Goal: Transaction & Acquisition: Purchase product/service

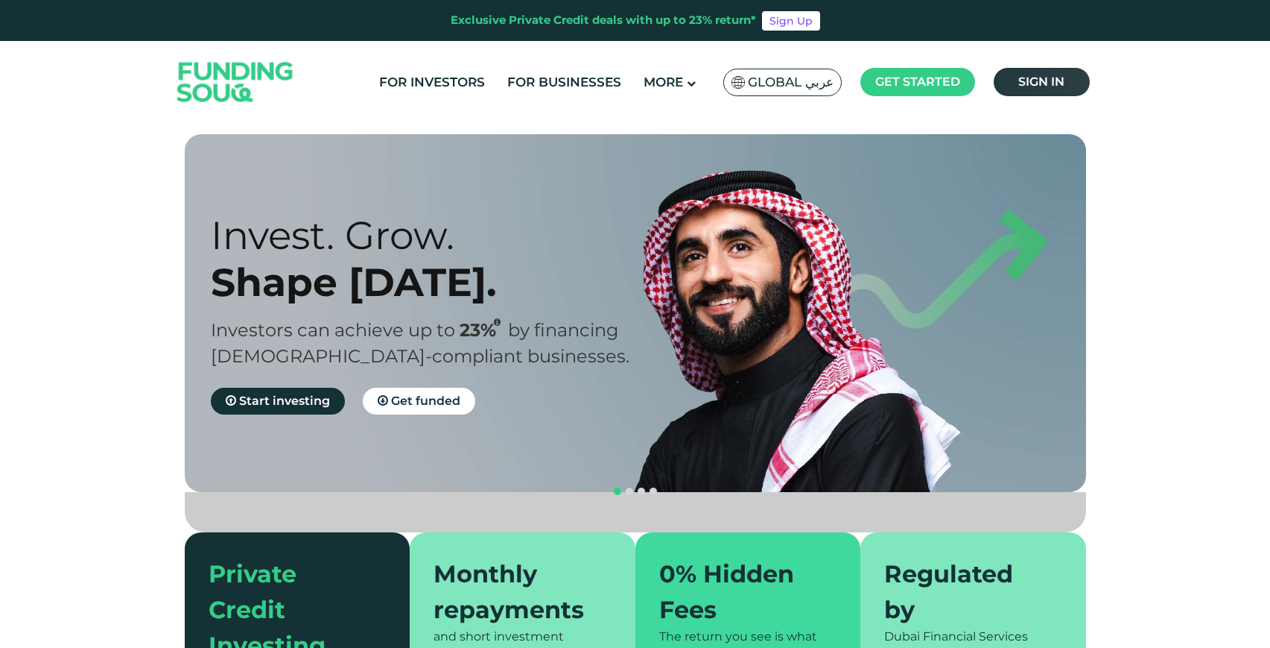
click at [1055, 93] on link "Sign in" at bounding box center [1042, 82] width 96 height 28
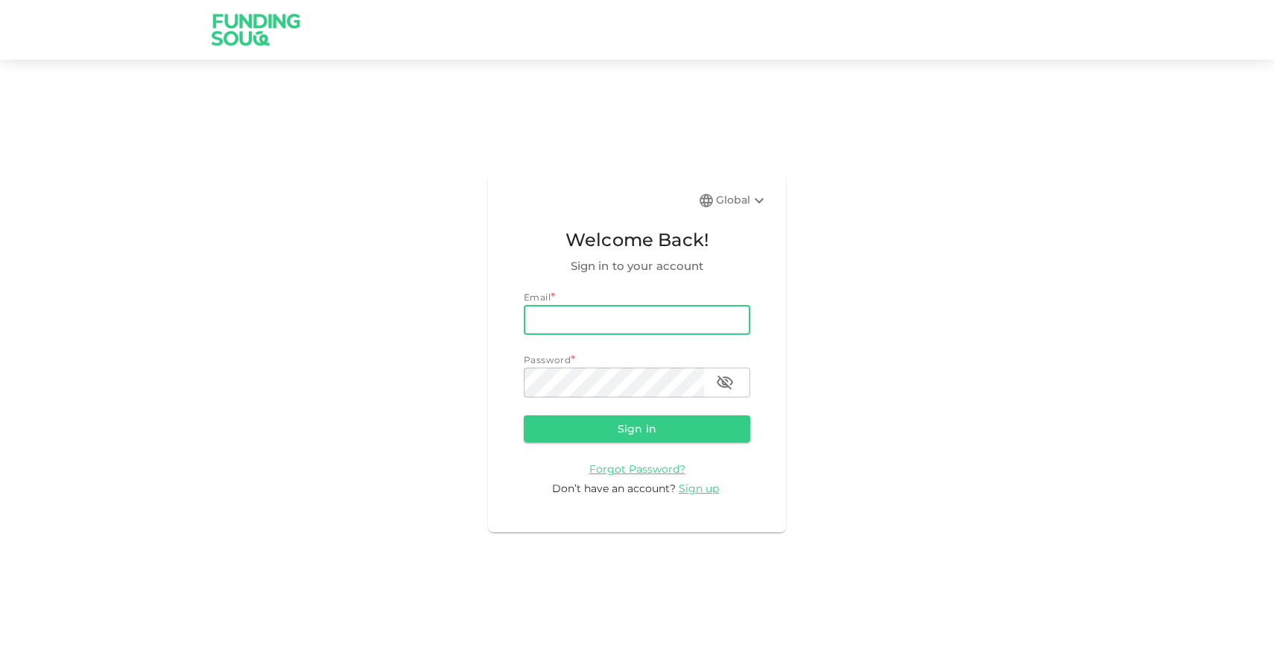
click at [651, 329] on input "email" at bounding box center [637, 320] width 227 height 30
type input "Pilot@chitalkar.com"
click at [663, 440] on button "Sign in" at bounding box center [637, 428] width 227 height 27
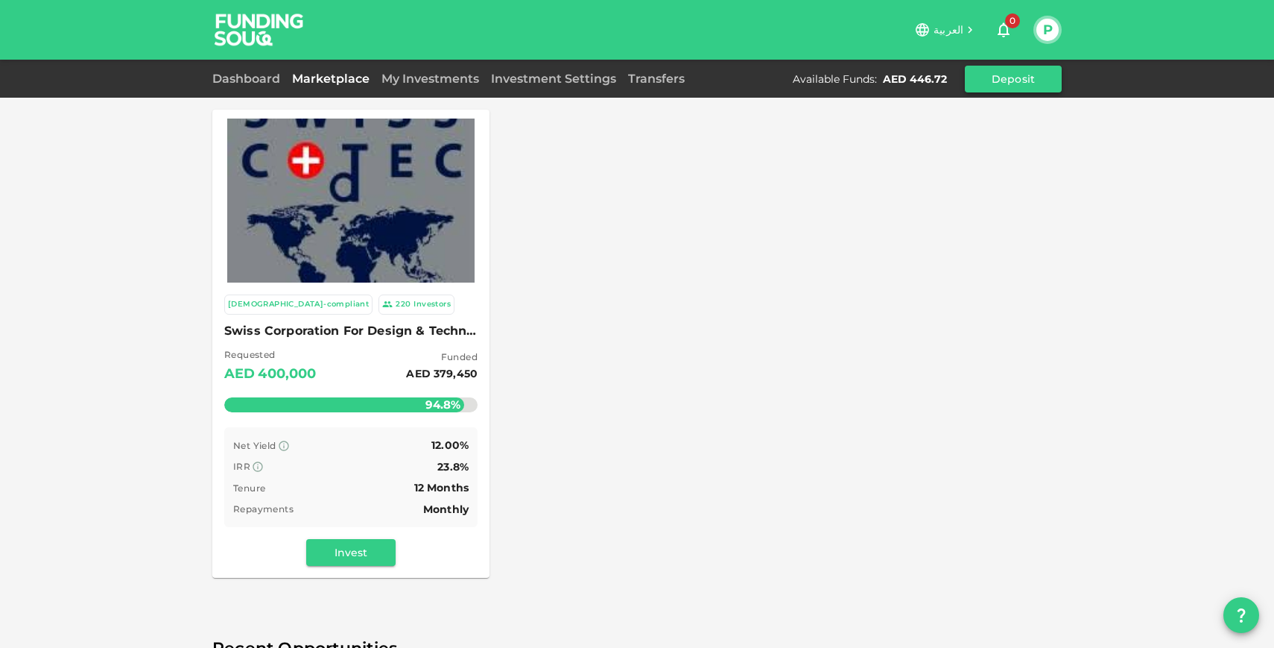
click at [995, 81] on button "Deposit" at bounding box center [1013, 79] width 97 height 27
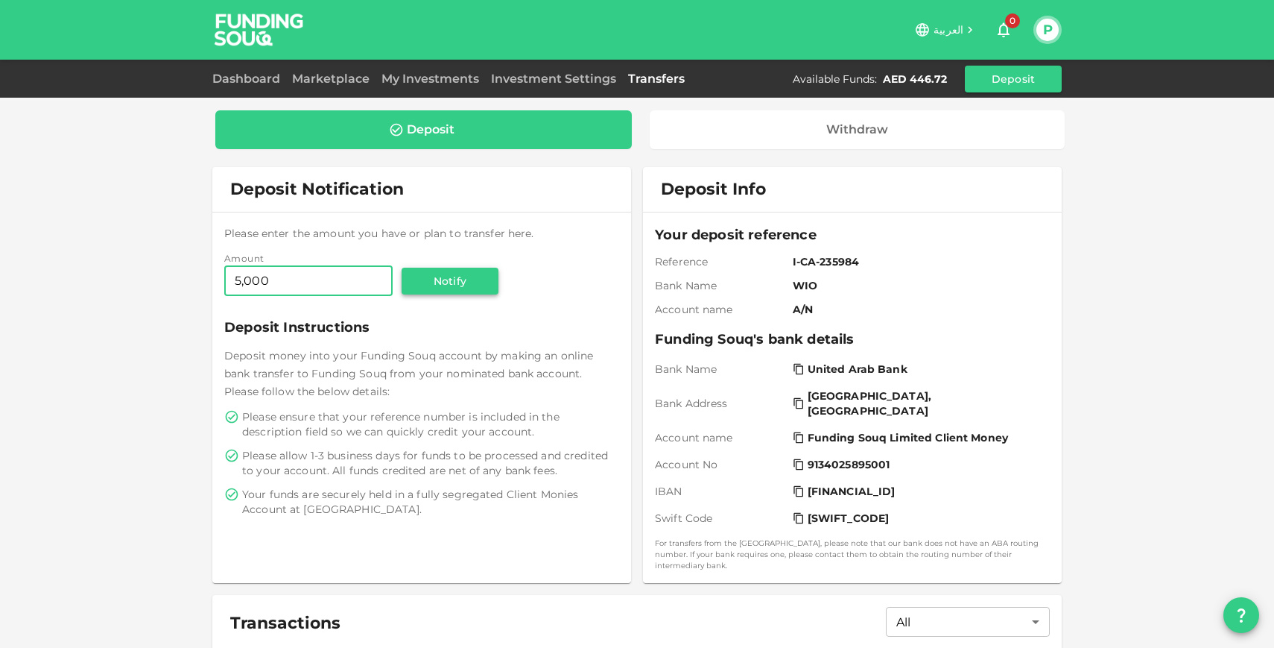
type input "5,000"
click at [459, 276] on button "Notify" at bounding box center [450, 281] width 97 height 27
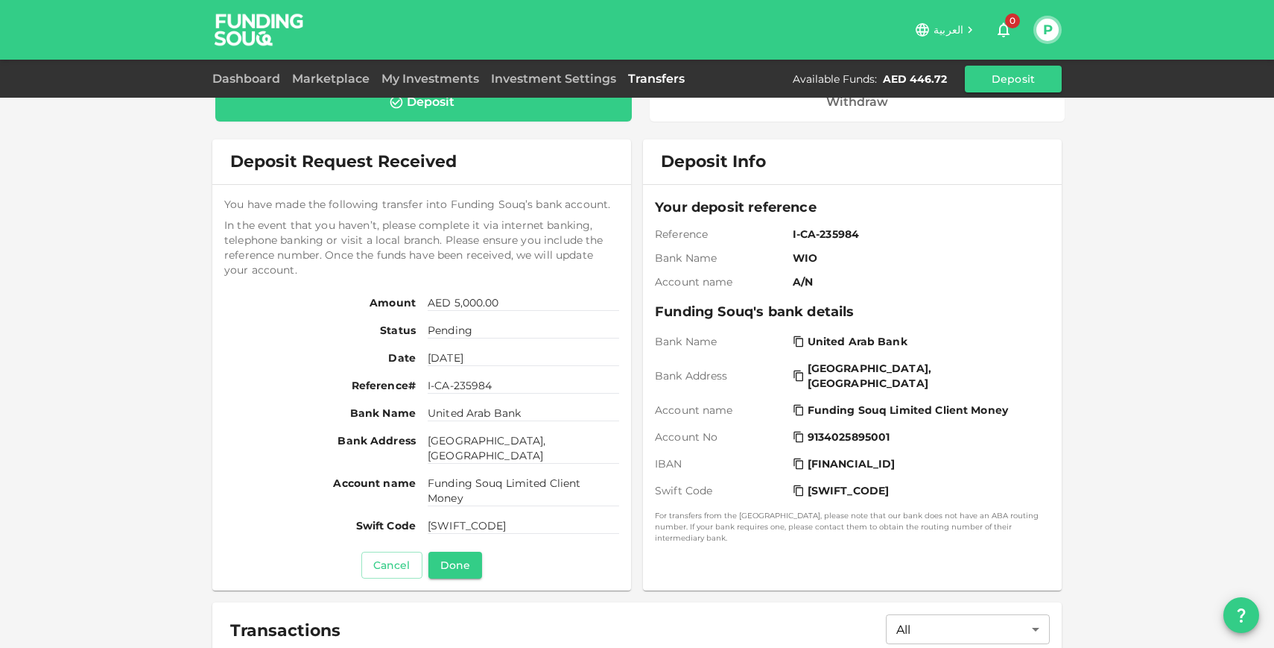
scroll to position [29, 0]
click at [465, 557] on button "Done" at bounding box center [455, 563] width 54 height 27
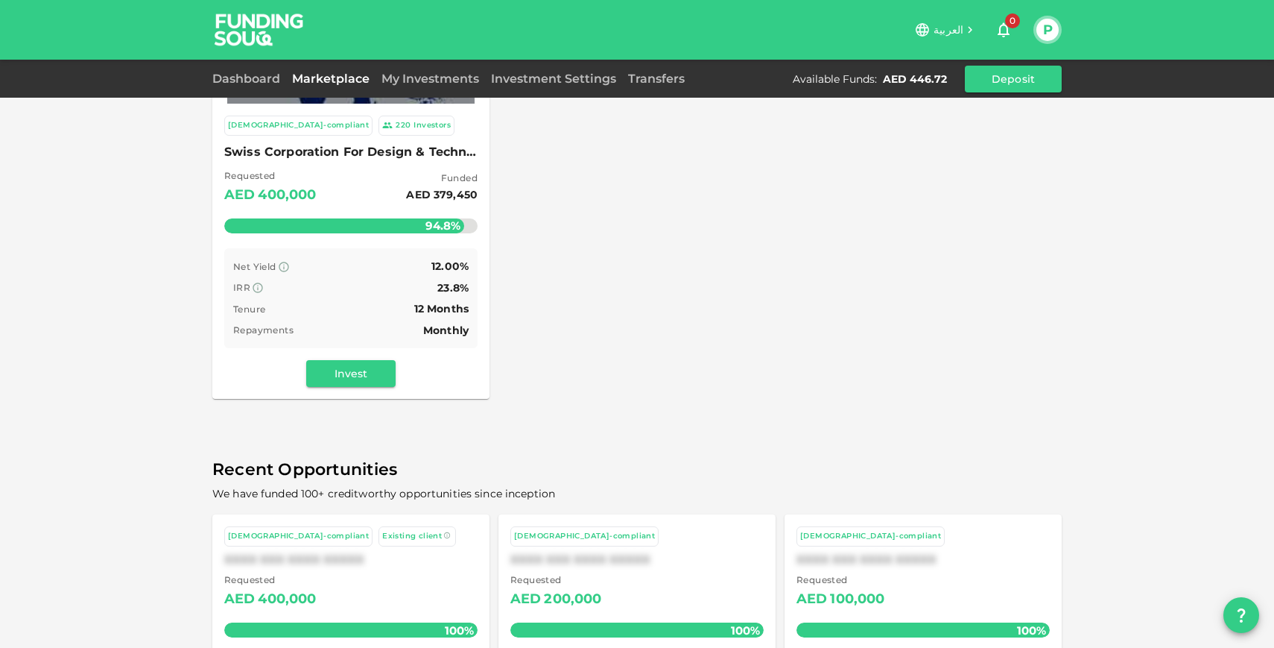
scroll to position [177, 0]
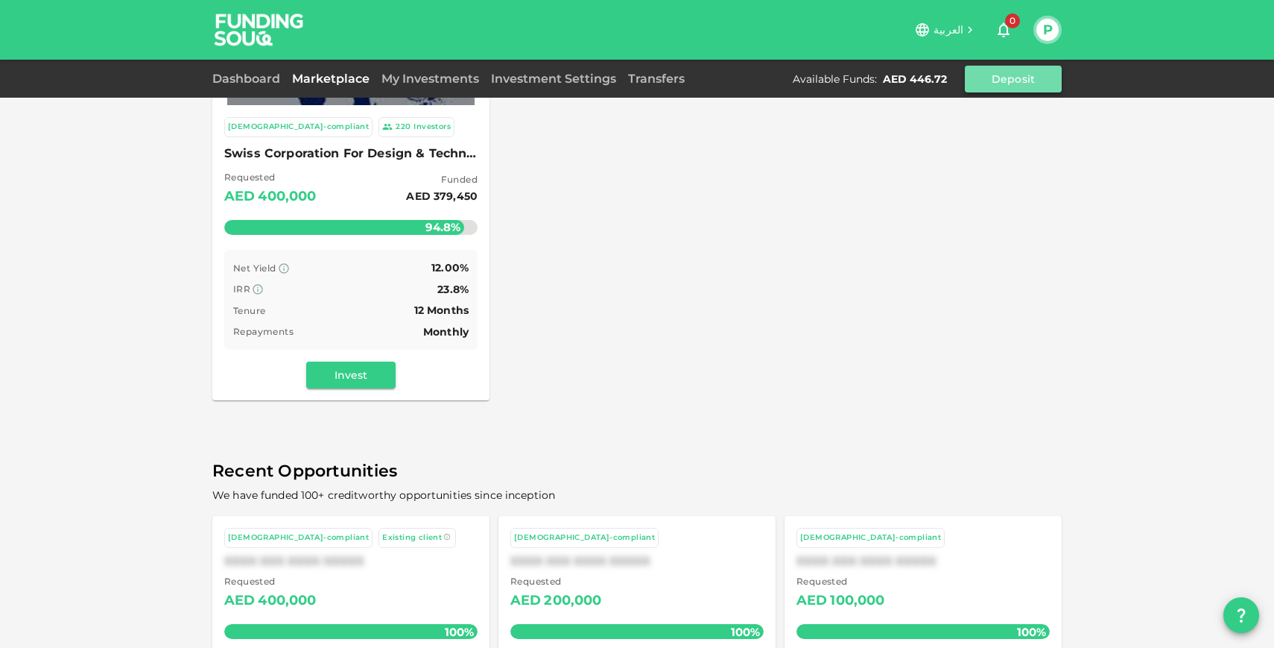
click at [1020, 77] on button "Deposit" at bounding box center [1013, 79] width 97 height 27
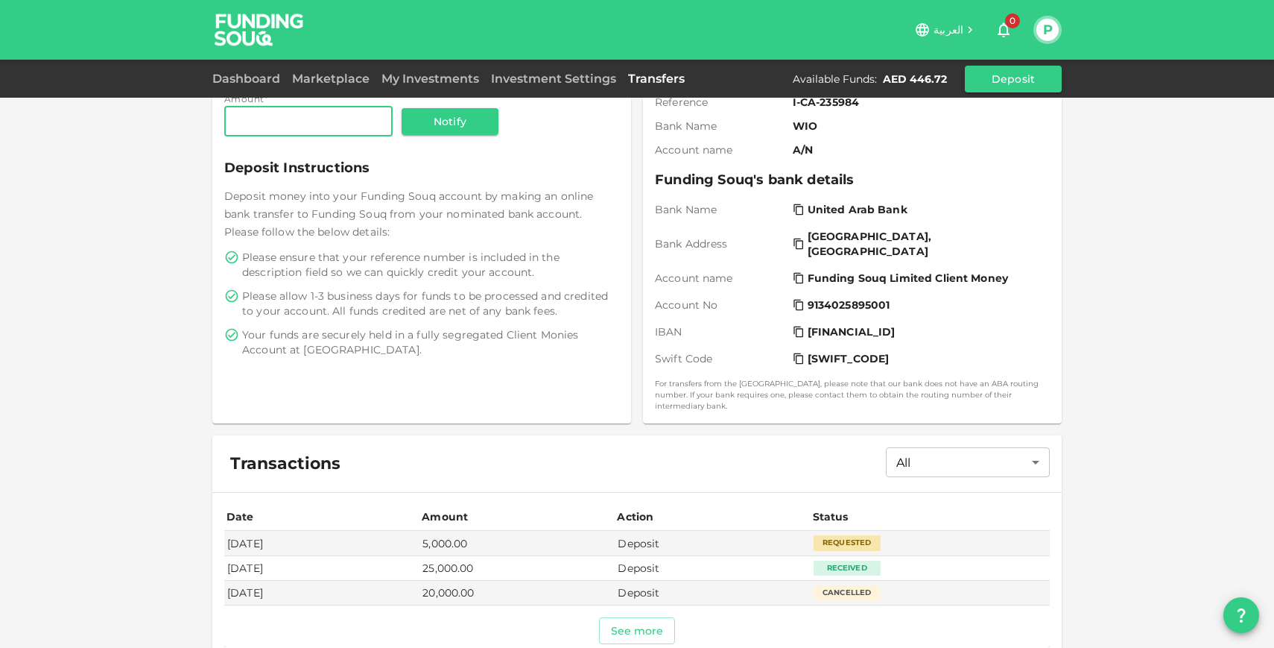
scroll to position [216, 0]
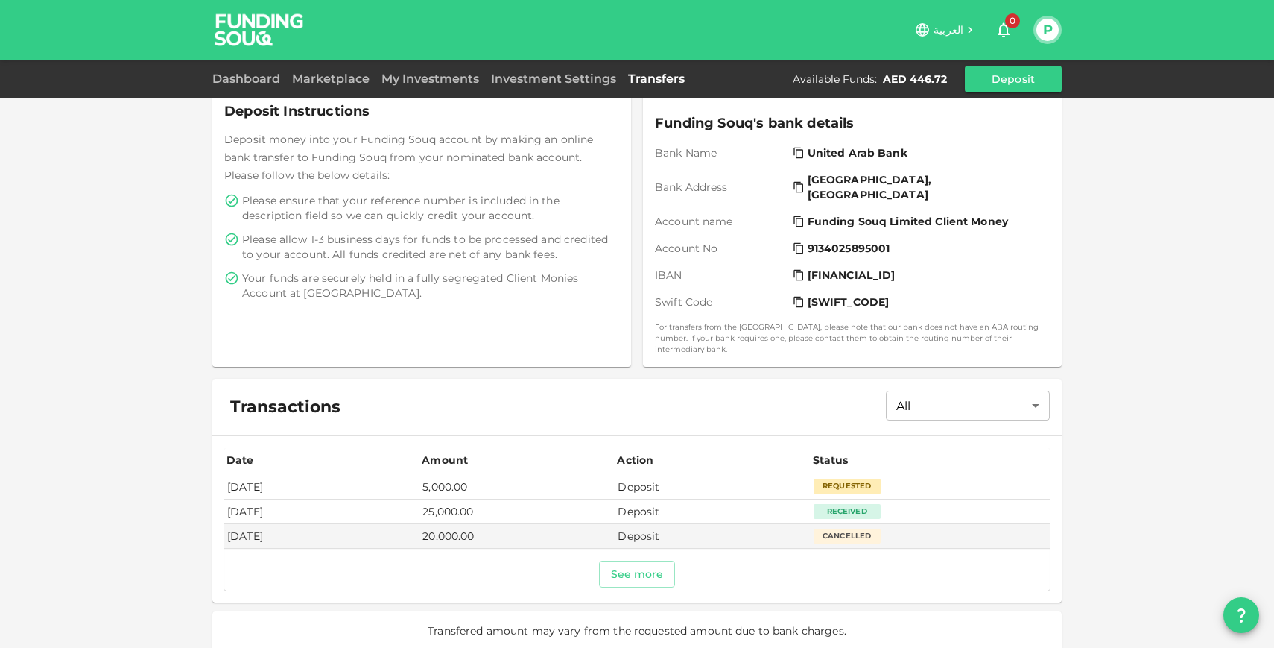
click at [494, 474] on td "5,000.00" at bounding box center [517, 486] width 195 height 25
click at [678, 480] on td "Deposit" at bounding box center [712, 486] width 195 height 25
click at [826, 478] on div "Requested" at bounding box center [847, 485] width 67 height 15
click at [644, 560] on button "See more" at bounding box center [637, 573] width 77 height 27
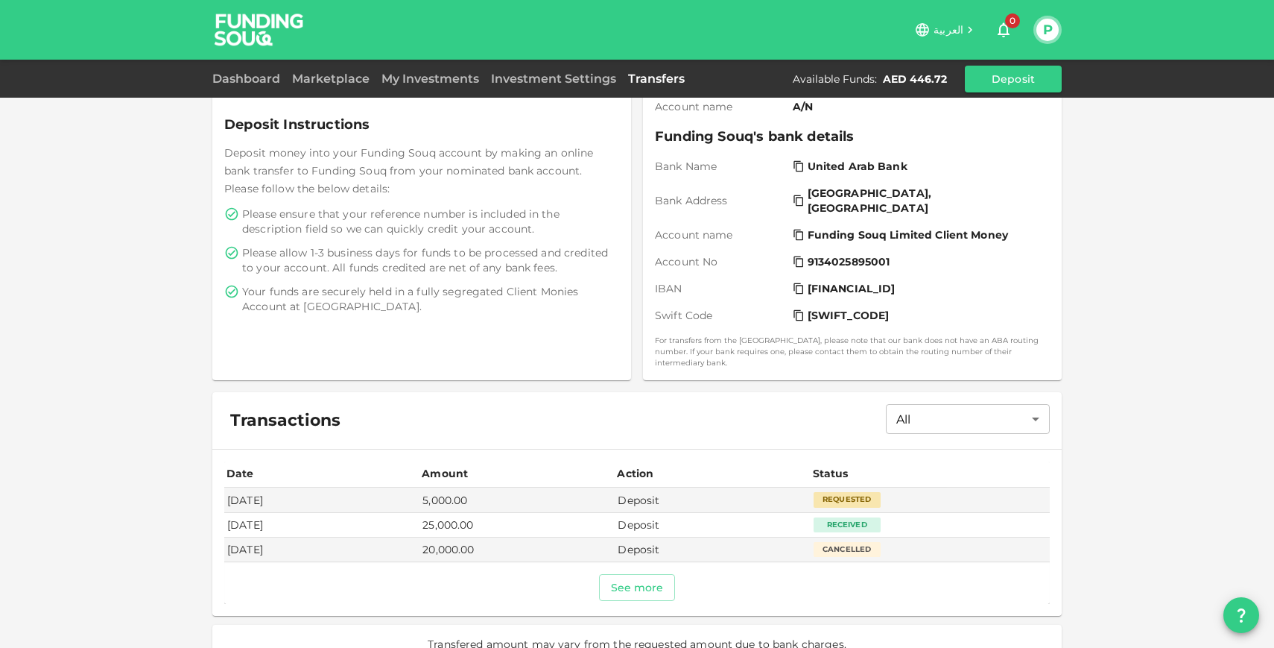
scroll to position [216, 0]
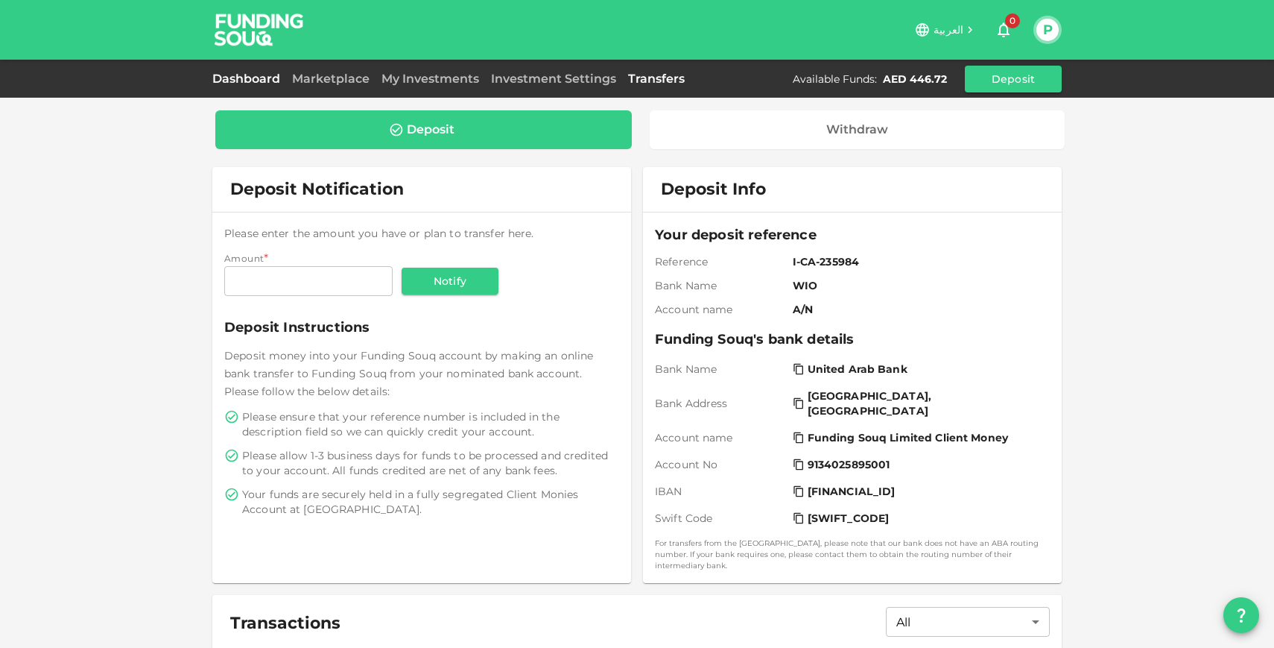
click at [258, 81] on link "Dashboard" at bounding box center [249, 79] width 74 height 14
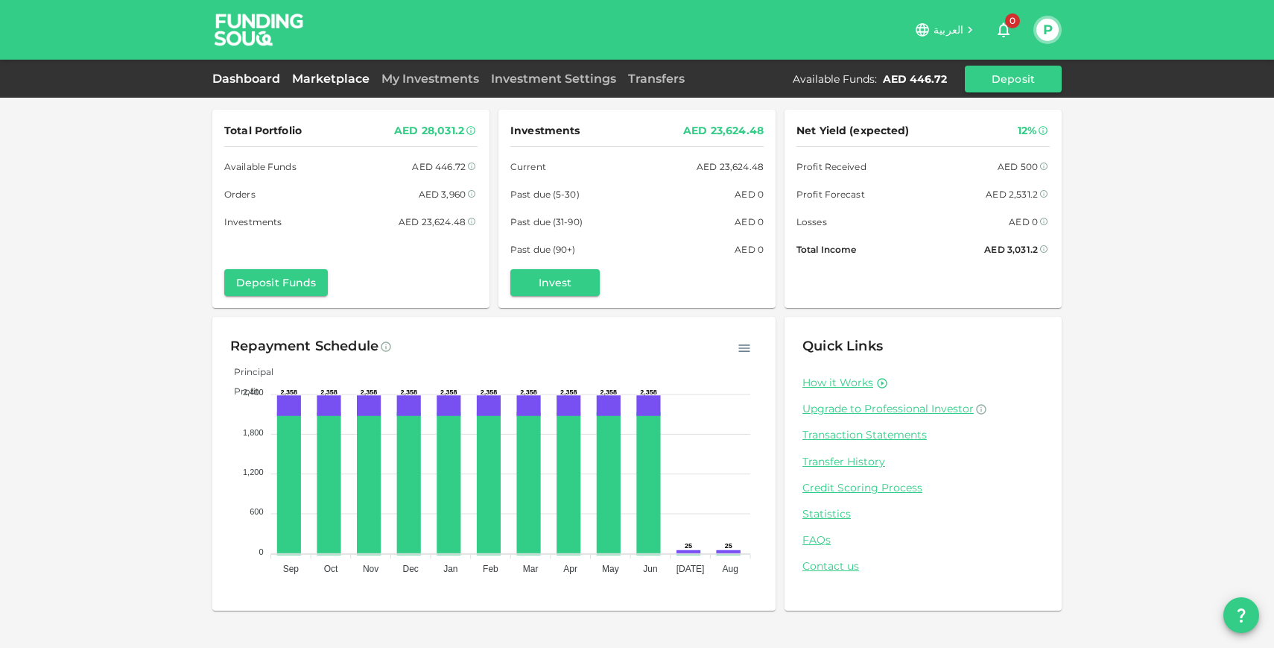
click at [327, 82] on link "Marketplace" at bounding box center [330, 79] width 89 height 14
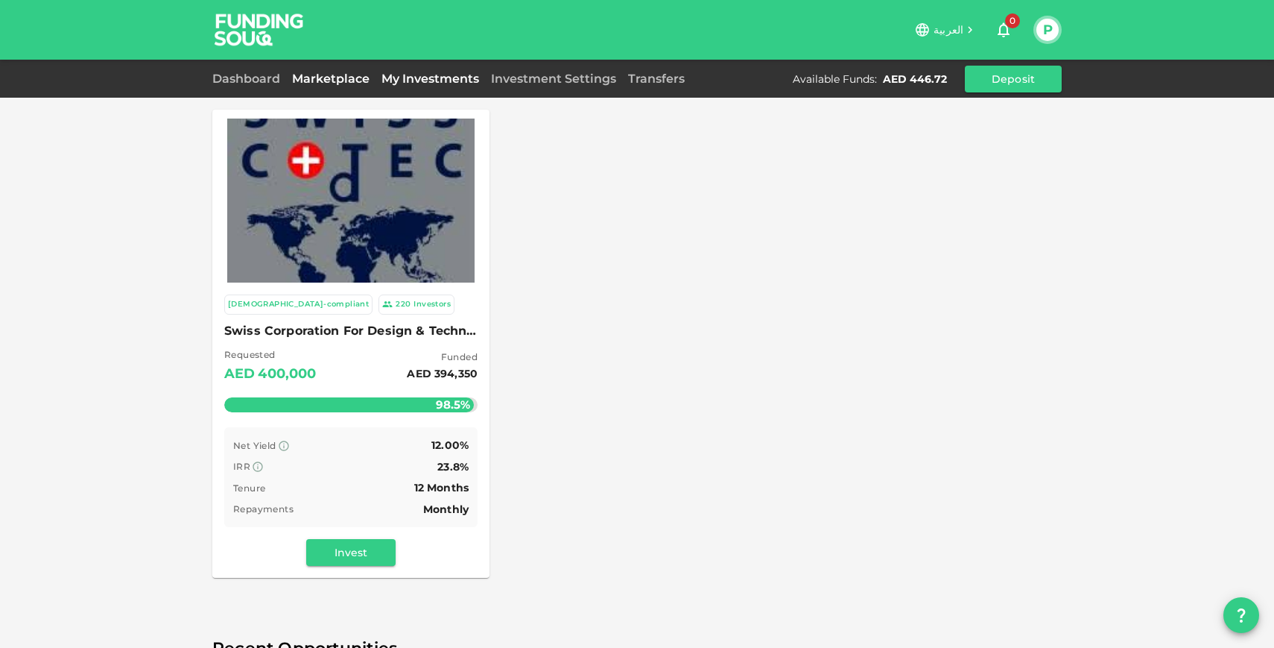
click at [432, 80] on link "My Investments" at bounding box center [431, 79] width 110 height 14
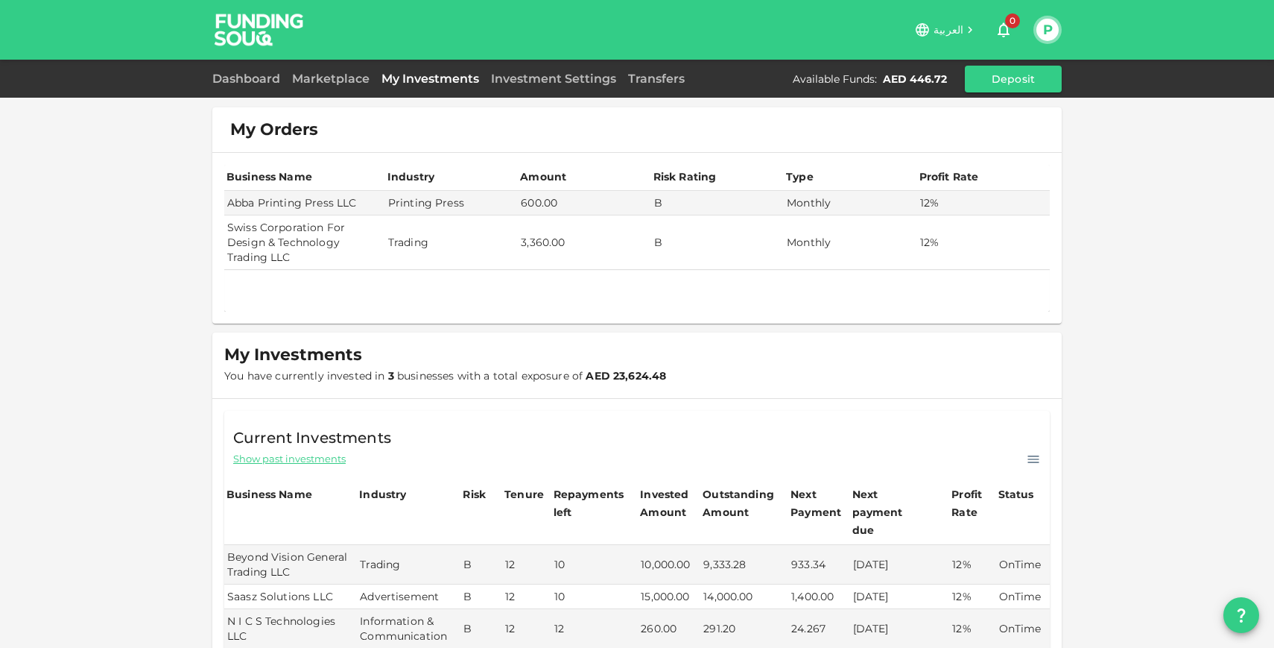
click at [552, 88] on div "Dashboard Marketplace My Investments Investment Settings Transfers Available Fu…" at bounding box center [636, 79] width 849 height 27
click at [555, 84] on link "Investment Settings" at bounding box center [553, 79] width 137 height 14
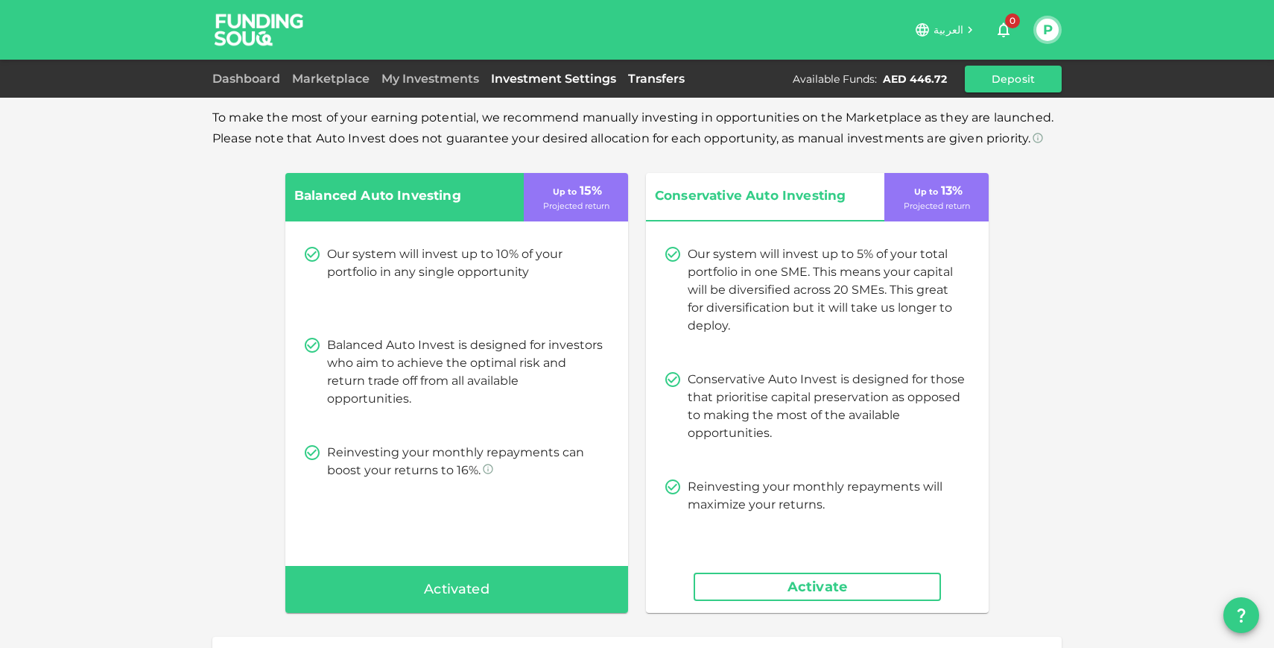
click at [641, 73] on link "Transfers" at bounding box center [656, 79] width 69 height 14
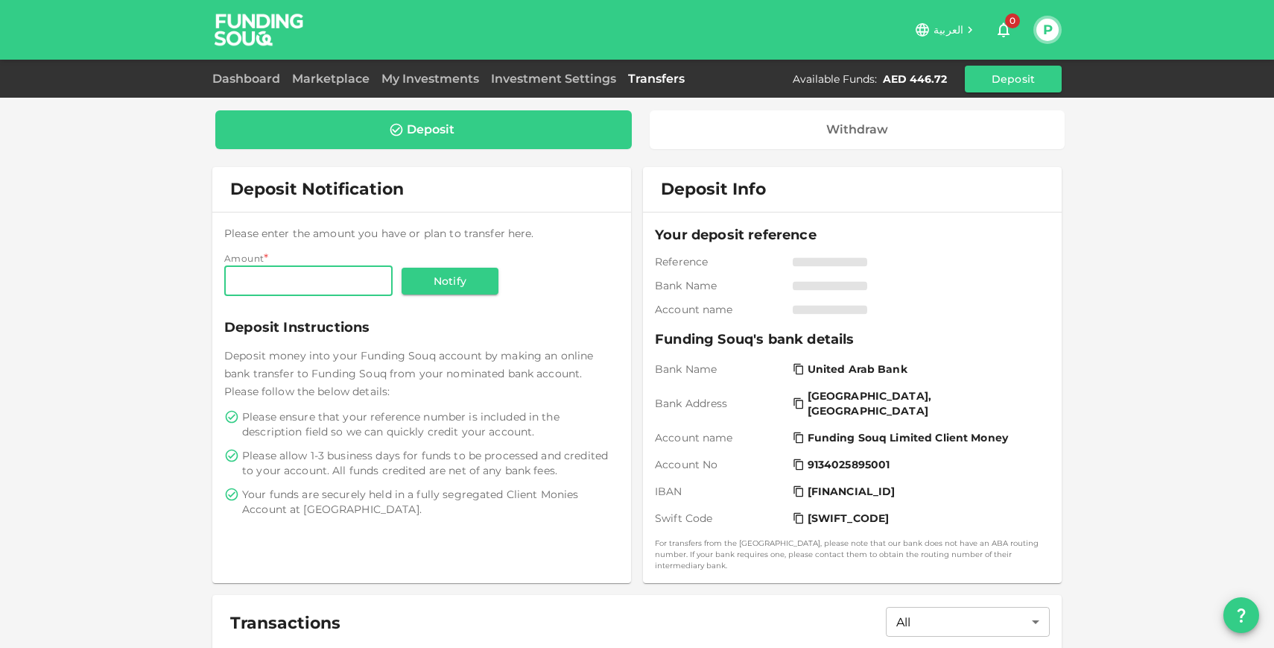
scroll to position [216, 0]
click at [247, 72] on link "Dashboard" at bounding box center [249, 79] width 74 height 14
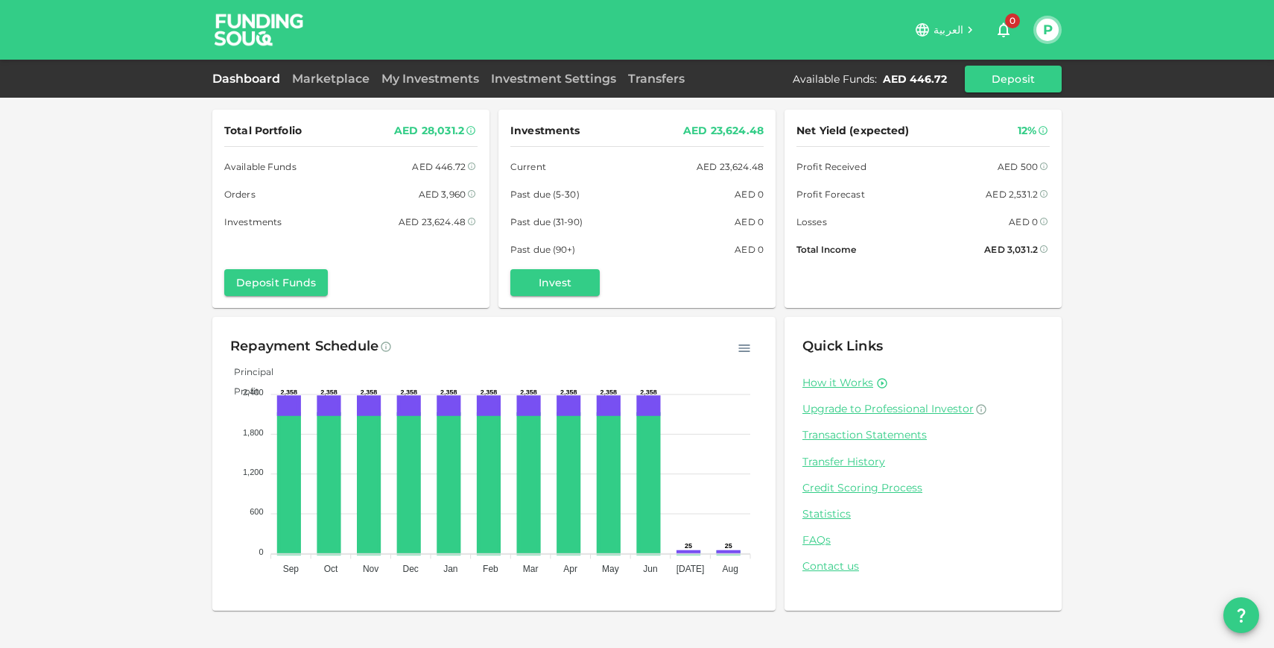
click at [320, 63] on div "Dashboard Marketplace My Investments Investment Settings Transfers Available Fu…" at bounding box center [637, 79] width 1274 height 38
click at [320, 75] on link "Marketplace" at bounding box center [330, 79] width 89 height 14
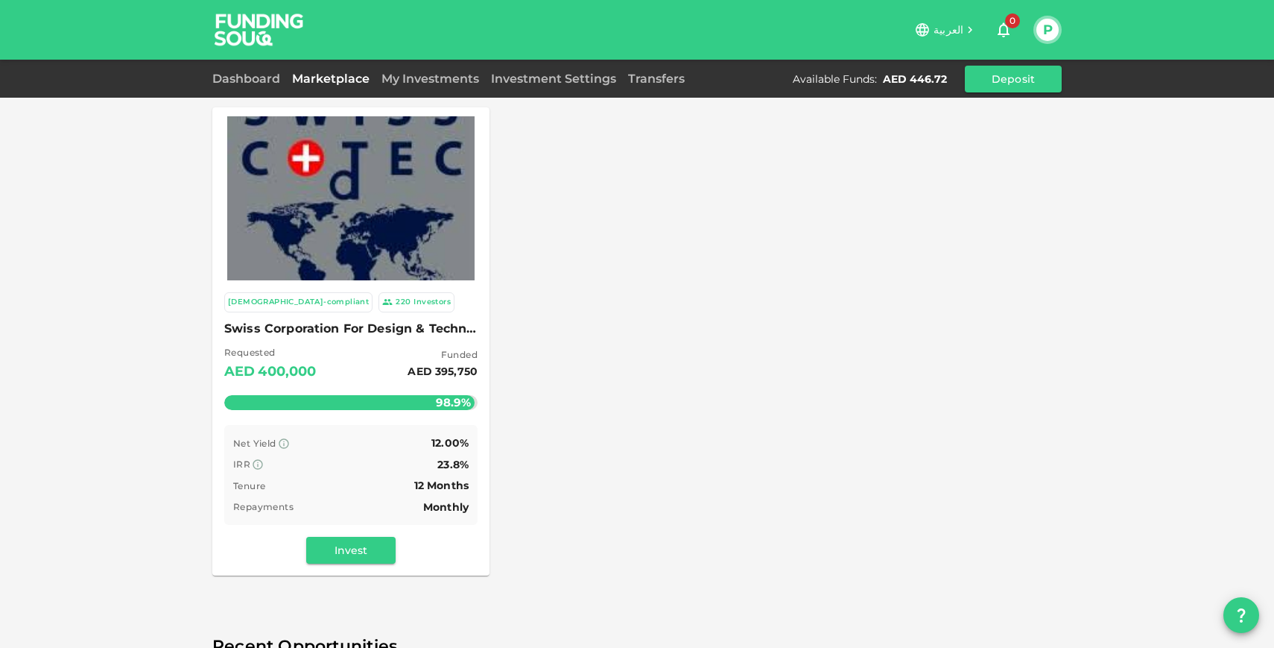
click at [303, 195] on img at bounding box center [350, 198] width 247 height 247
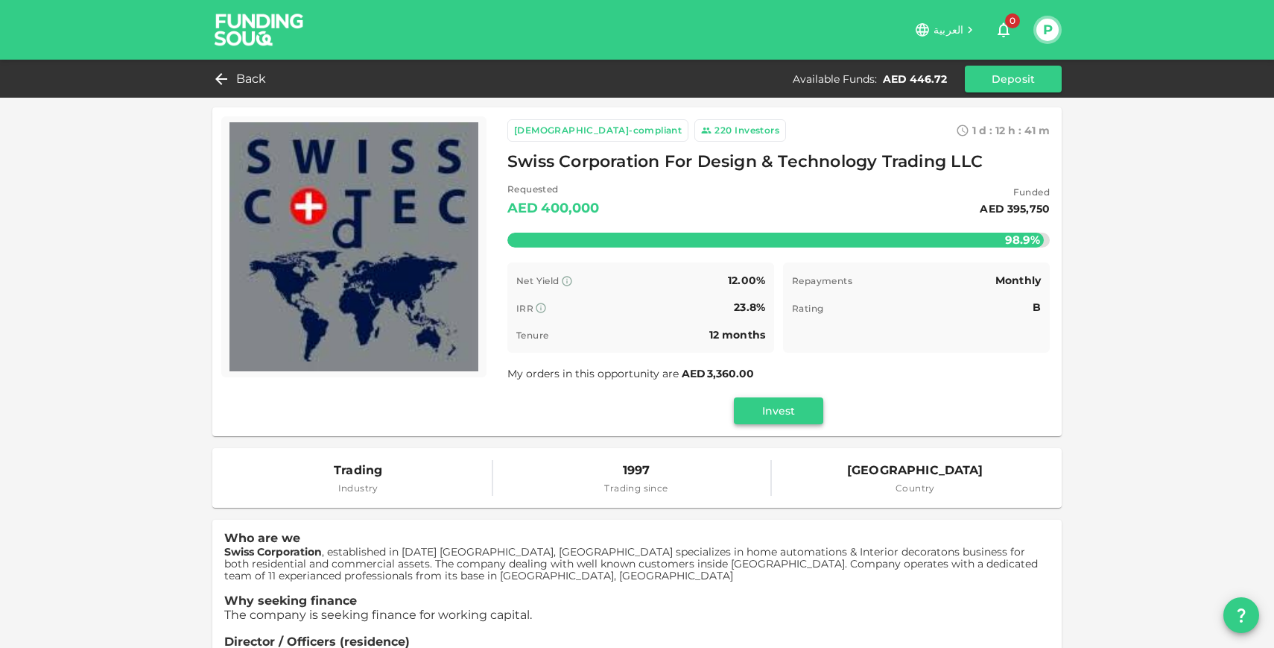
click at [755, 405] on button "Invest" at bounding box center [778, 410] width 89 height 27
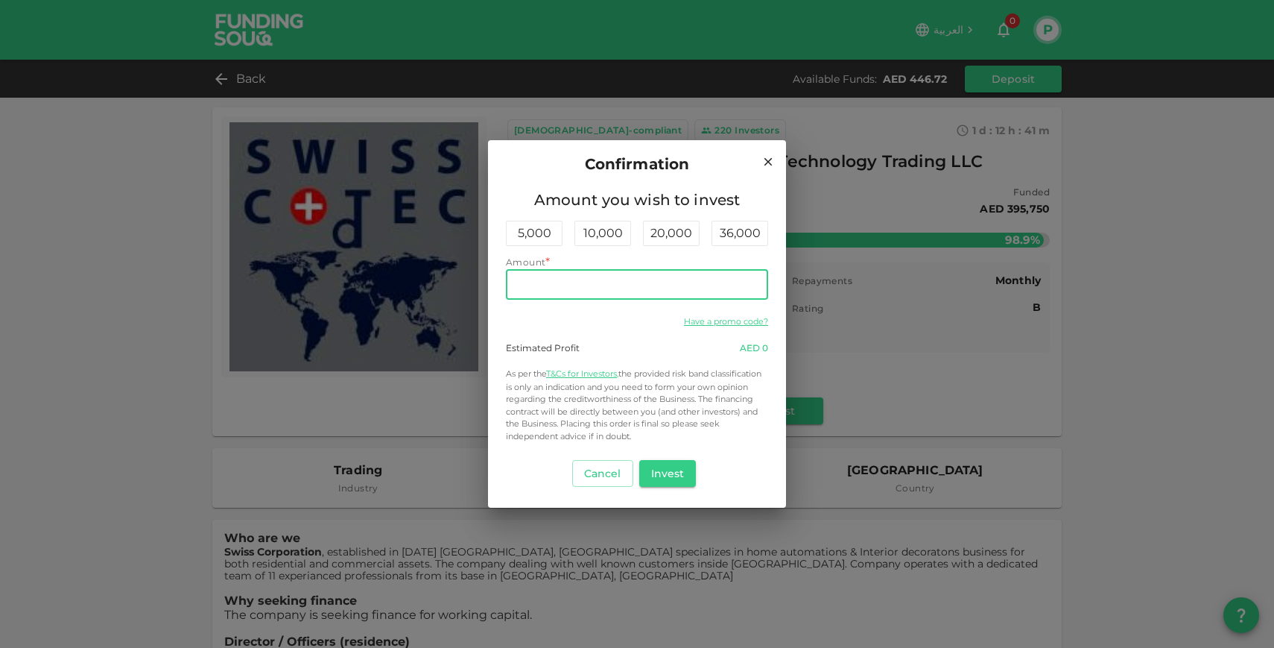
click at [619, 279] on input "Amount" at bounding box center [637, 285] width 262 height 30
type input "450"
click at [671, 478] on button "Invest" at bounding box center [667, 473] width 57 height 27
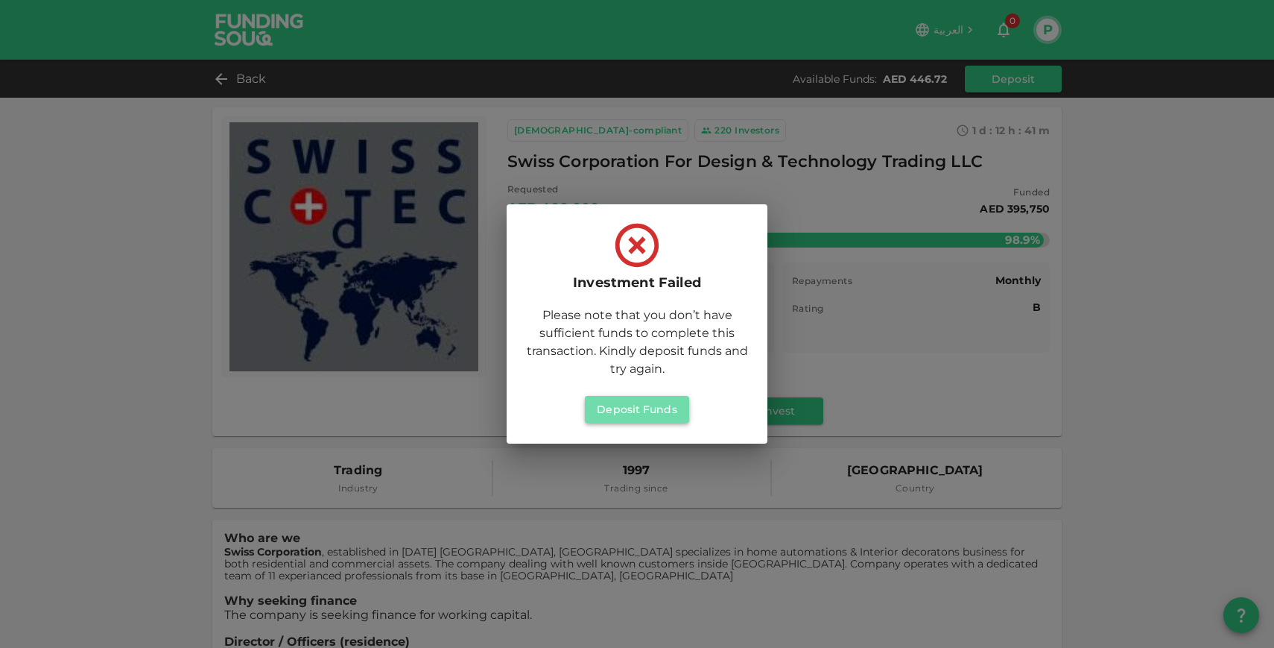
click at [642, 412] on button "Deposit Funds" at bounding box center [637, 409] width 104 height 27
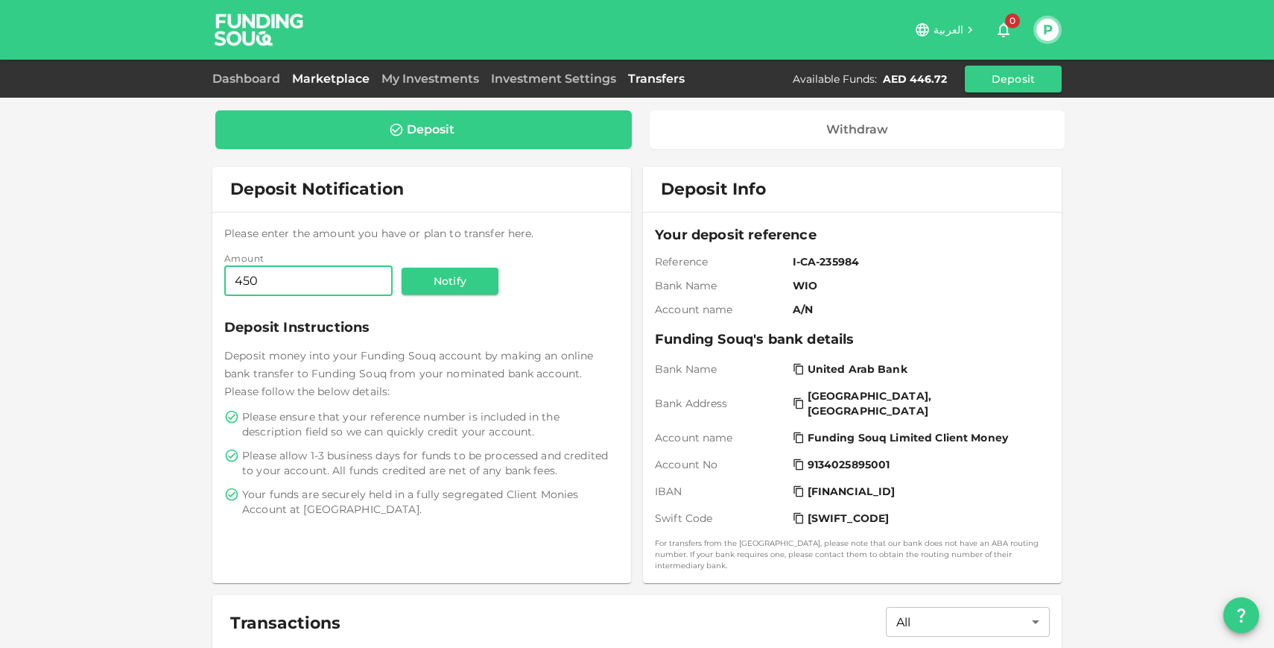
click at [321, 83] on link "Marketplace" at bounding box center [330, 79] width 89 height 14
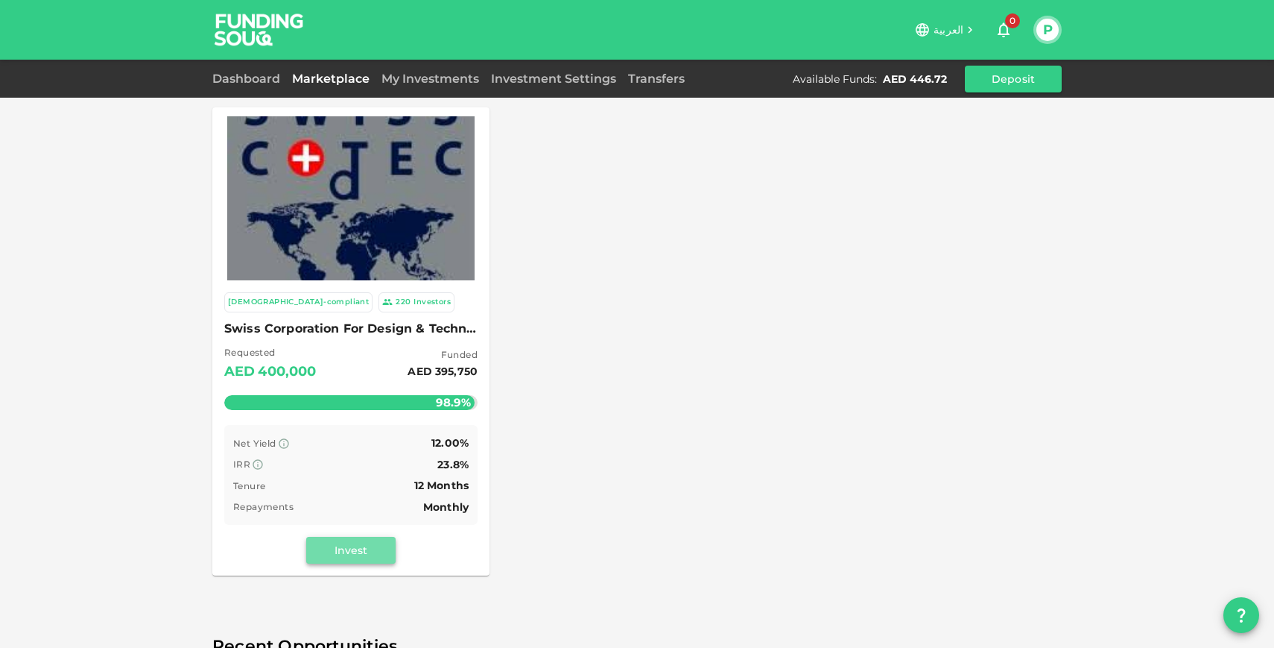
click at [361, 554] on button "Invest" at bounding box center [350, 550] width 89 height 27
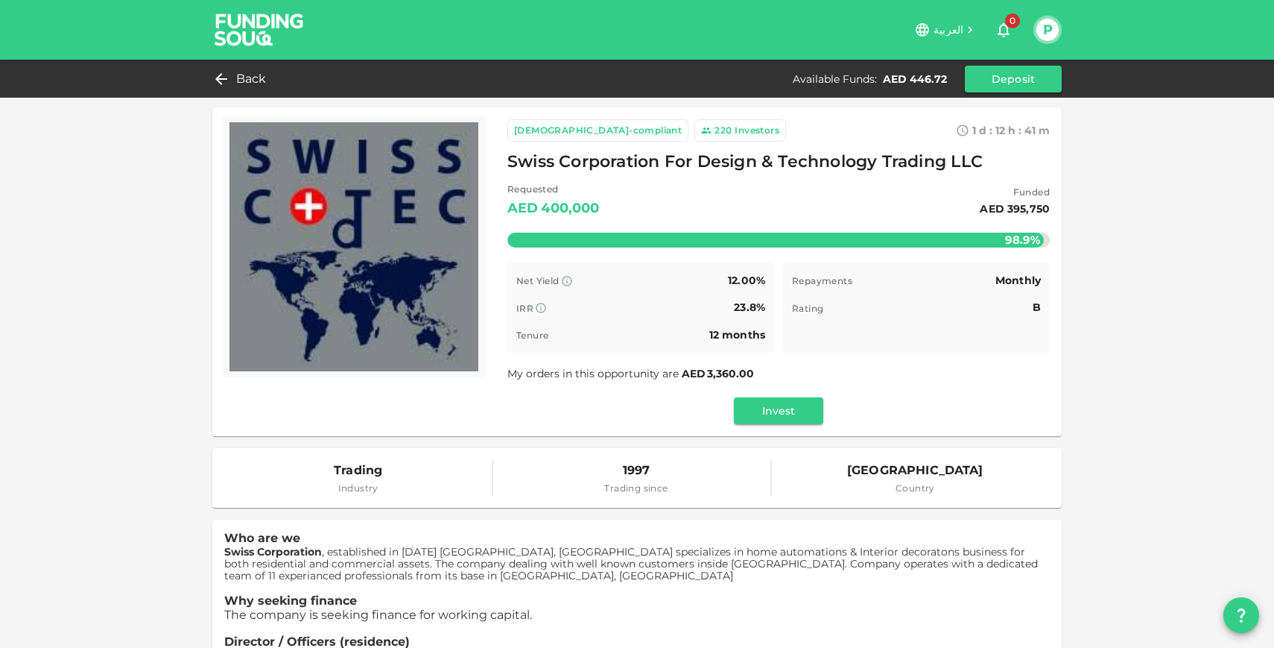
click at [781, 428] on div "Sharia-compliant 220 Investors 1 d : 12 h : 41 m 4 Swiss Corporation For Design…" at bounding box center [779, 271] width 566 height 329
click at [782, 407] on button "Invest" at bounding box center [778, 410] width 89 height 27
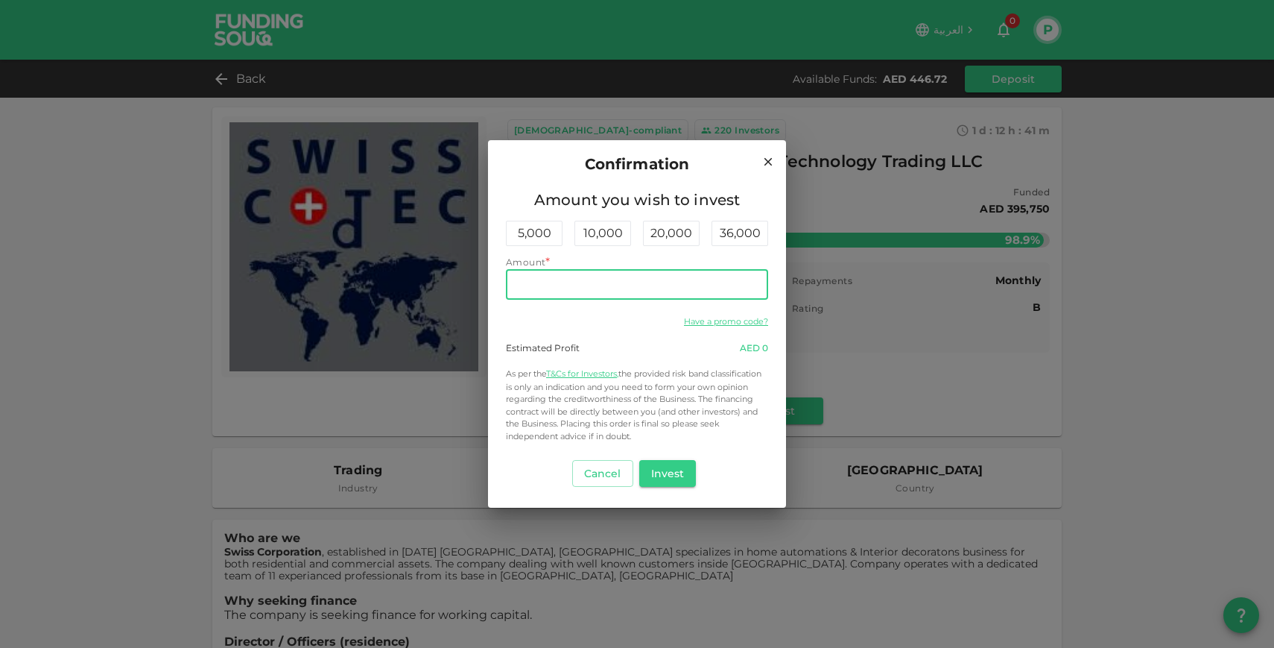
click at [595, 282] on input "Amount" at bounding box center [637, 285] width 262 height 30
type input "440"
click at [675, 489] on div "Cancel Invest" at bounding box center [637, 473] width 262 height 39
click at [675, 482] on button "Invest" at bounding box center [667, 473] width 57 height 27
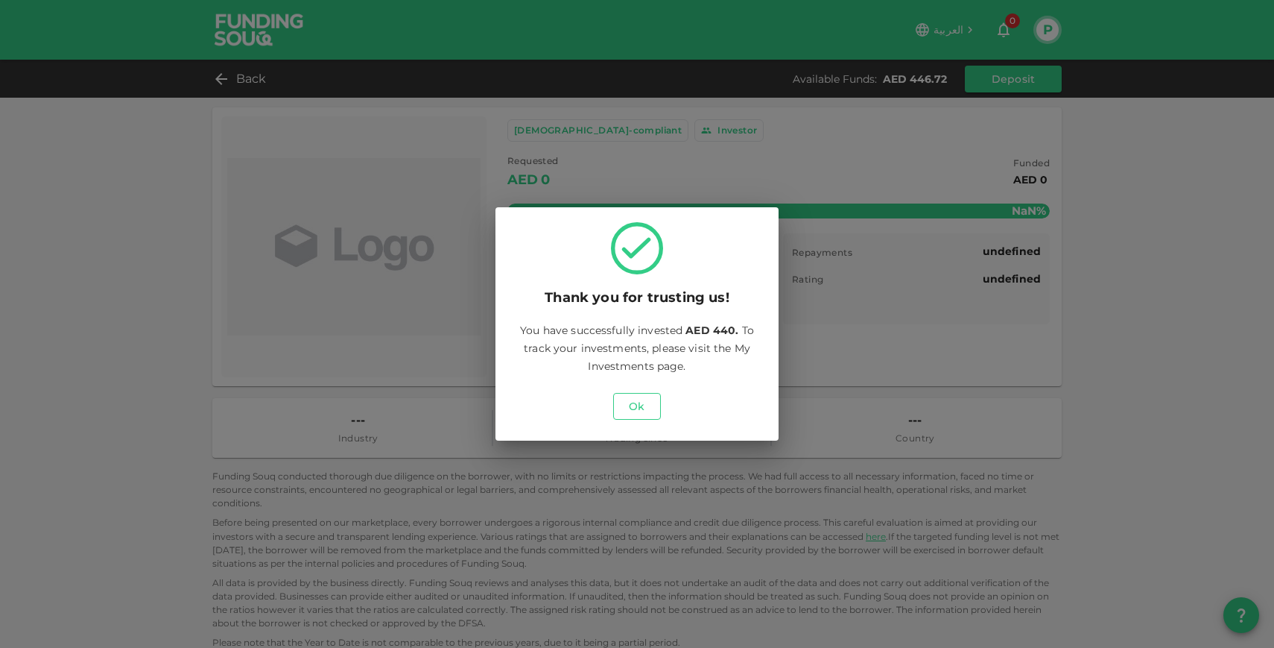
click at [644, 403] on button "Ok" at bounding box center [637, 406] width 48 height 27
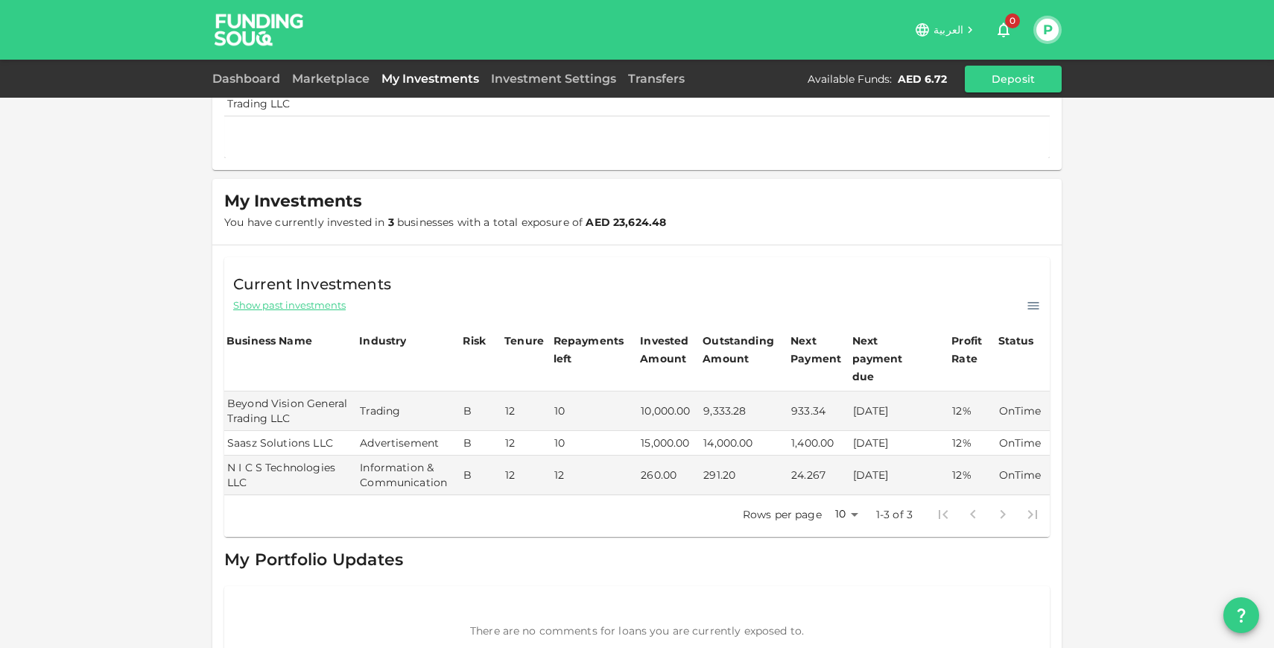
scroll to position [184, 0]
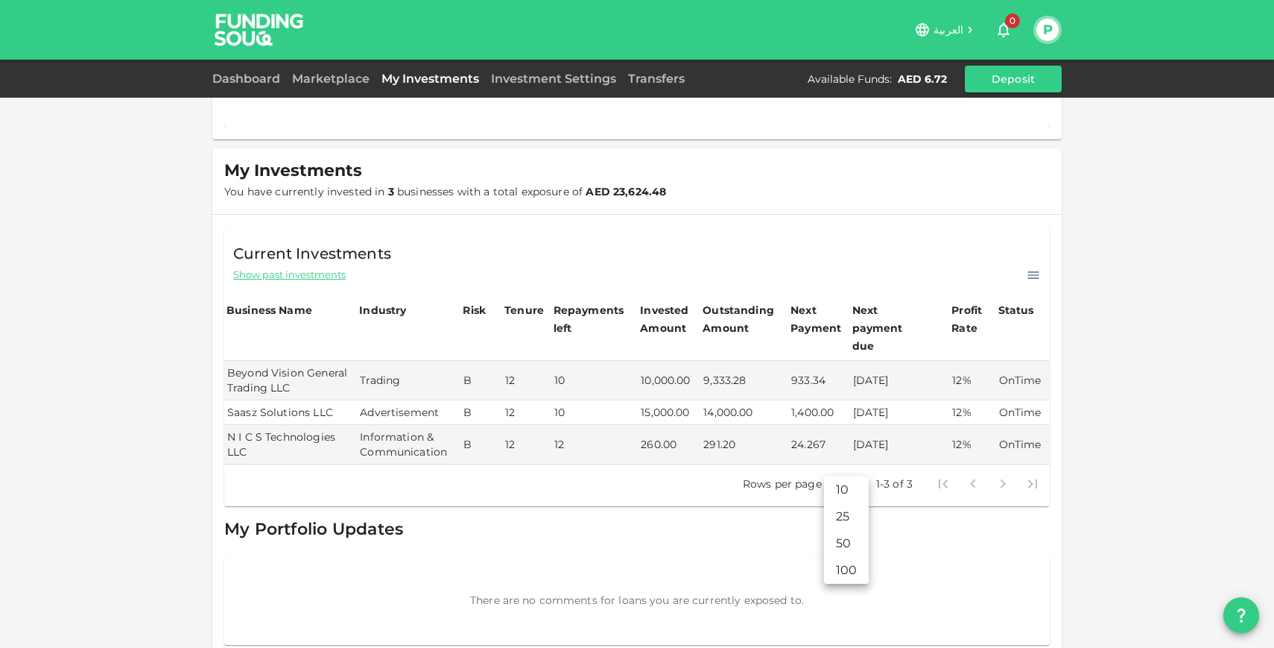
click at [858, 466] on body "العربية 0 P Dashboard Marketplace My Investments Investment Settings Transfers …" at bounding box center [637, 324] width 1274 height 648
click at [849, 542] on li "50" at bounding box center [846, 543] width 45 height 27
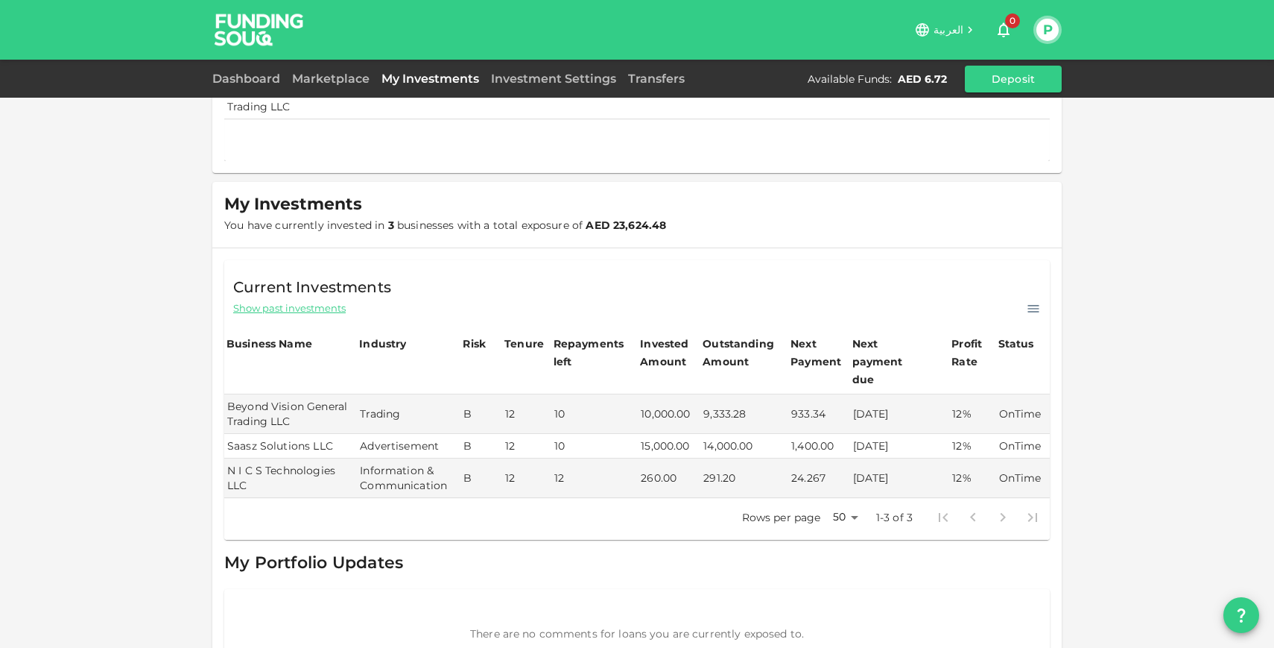
click at [313, 301] on span "Show past investments" at bounding box center [289, 308] width 113 height 14
type input "10"
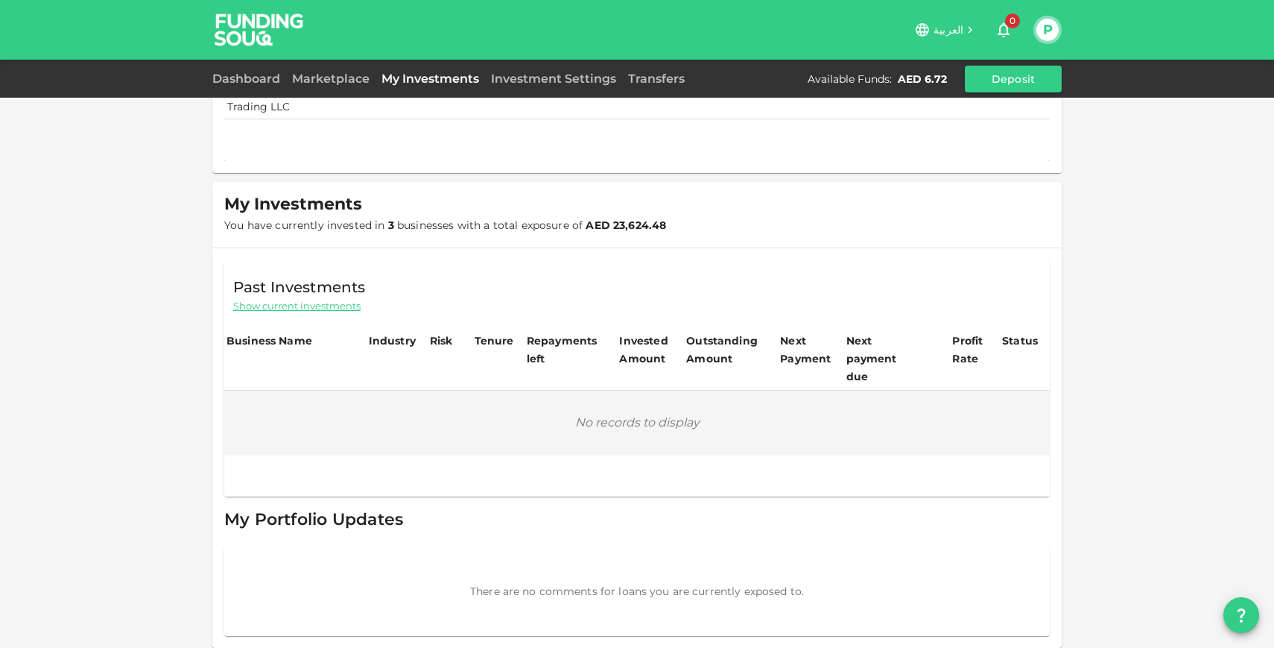
scroll to position [141, 0]
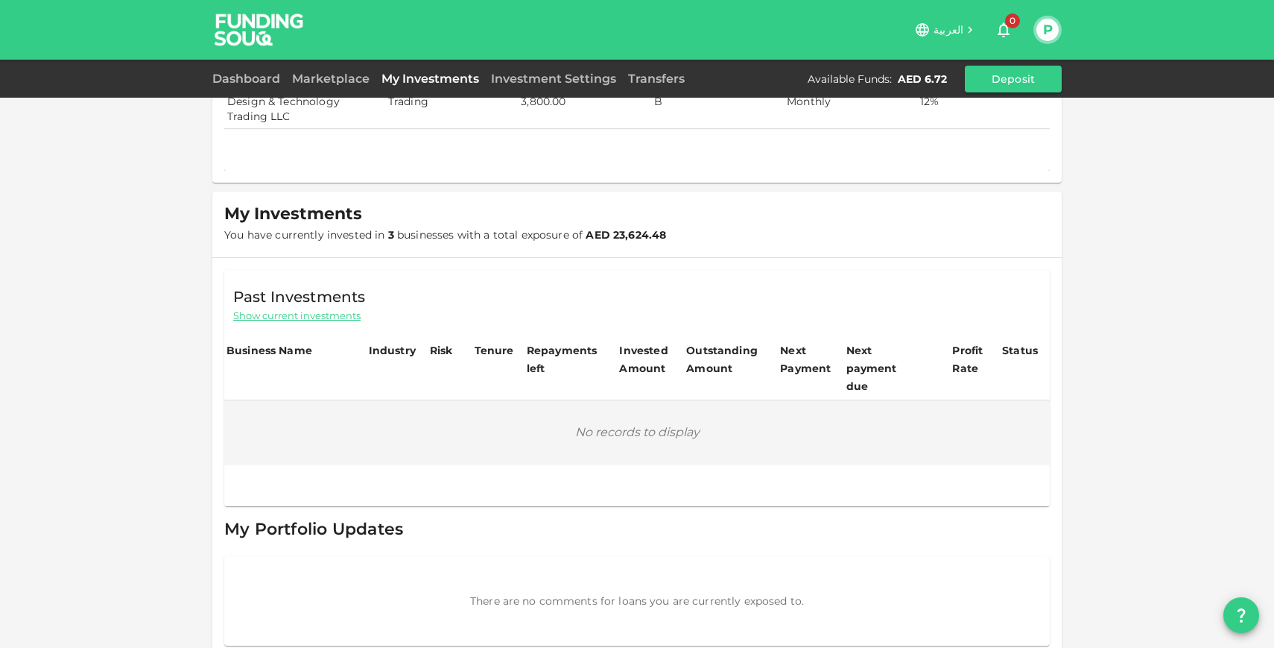
click at [303, 303] on span "Past Investments" at bounding box center [299, 297] width 132 height 24
click at [307, 311] on span "Show current investments" at bounding box center [296, 315] width 127 height 14
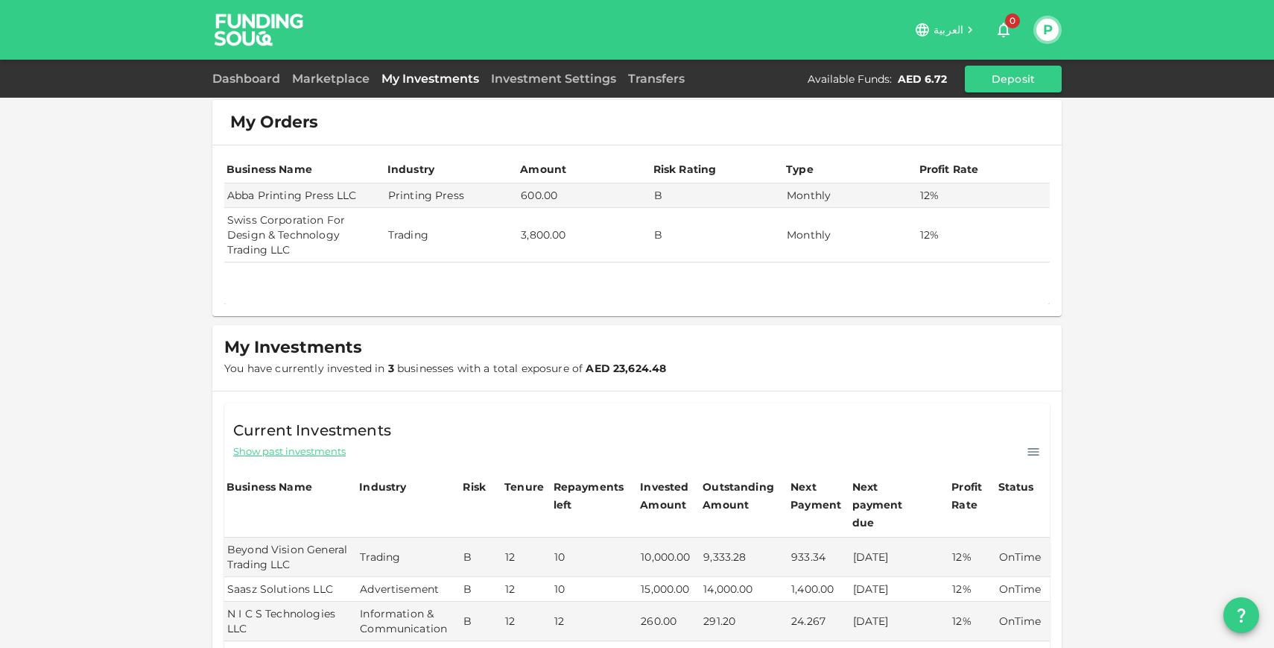
scroll to position [0, 0]
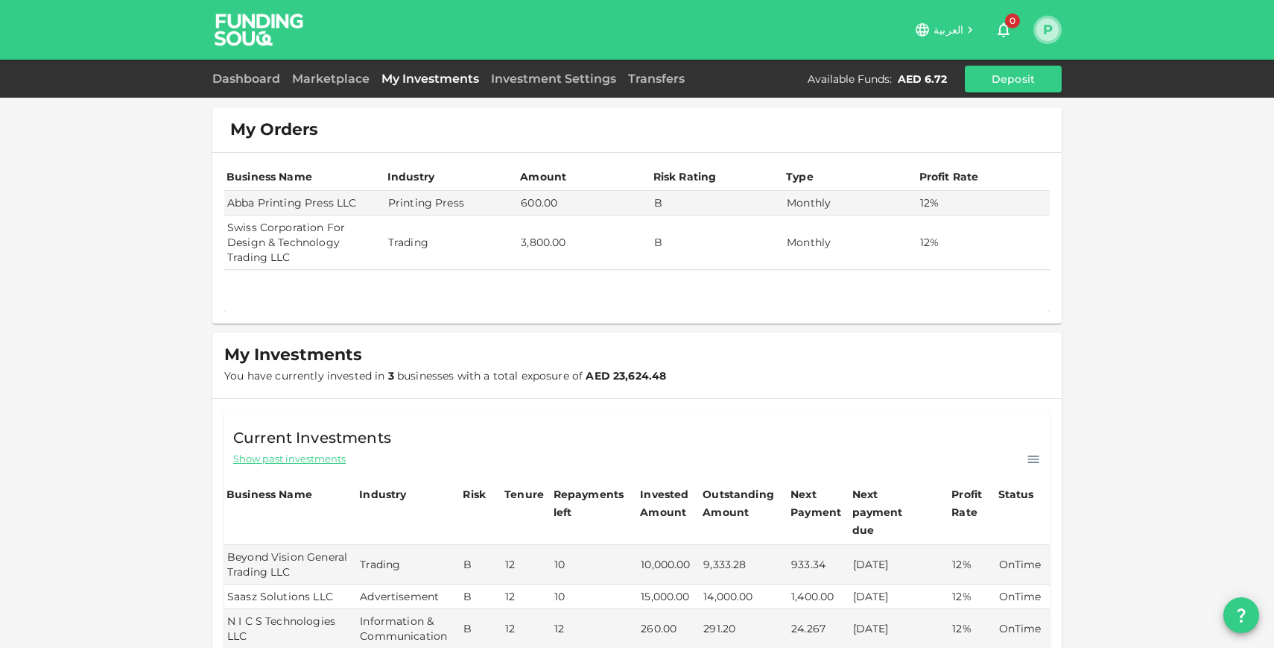
click at [1048, 31] on button "P" at bounding box center [1048, 30] width 22 height 22
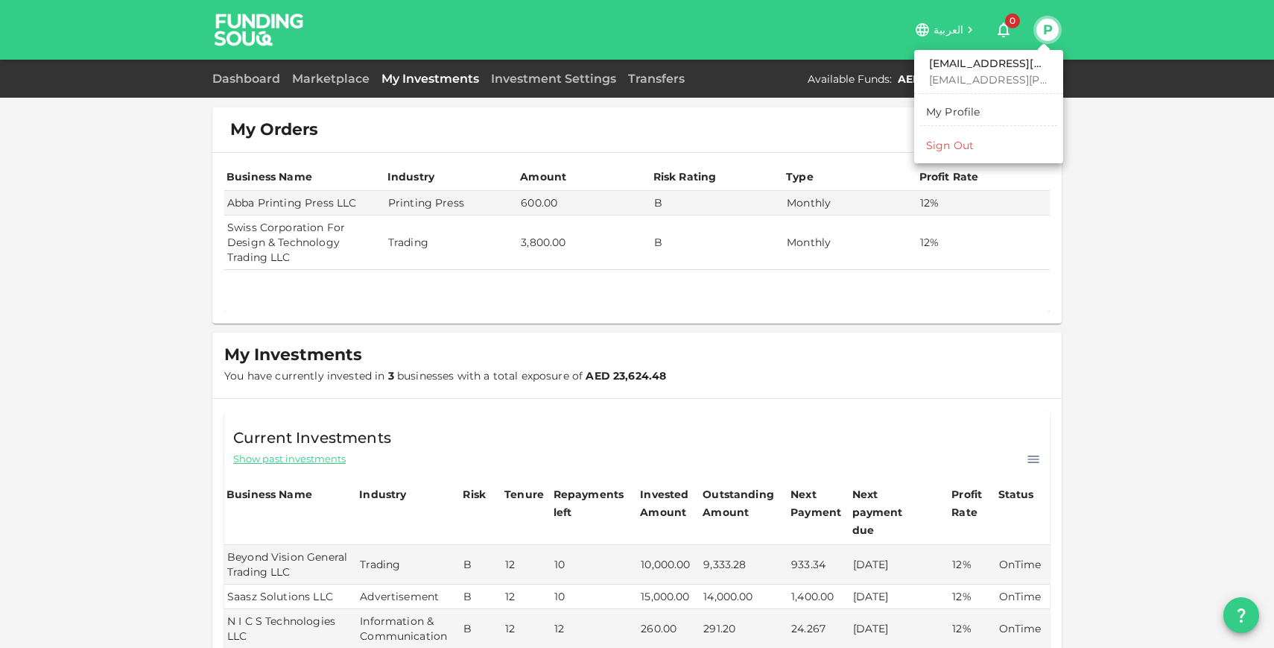
click at [963, 115] on div "My Profile" at bounding box center [953, 111] width 54 height 15
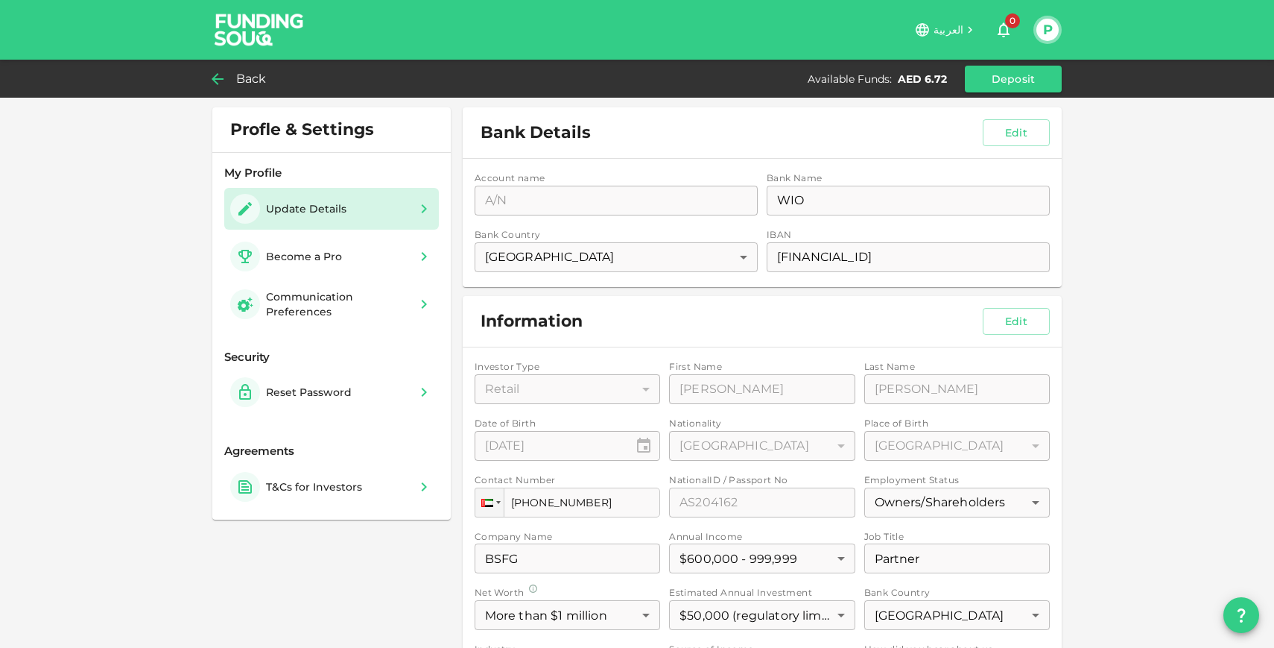
click at [239, 72] on span "Back" at bounding box center [251, 79] width 31 height 21
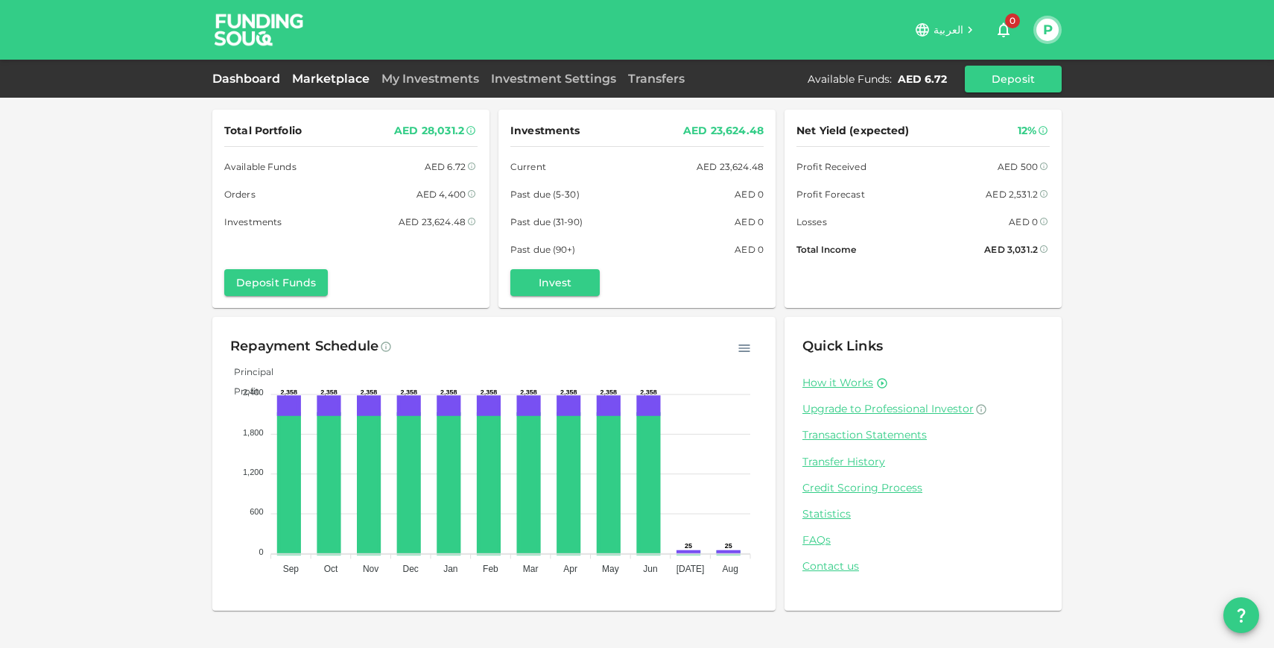
click at [328, 74] on link "Marketplace" at bounding box center [330, 79] width 89 height 14
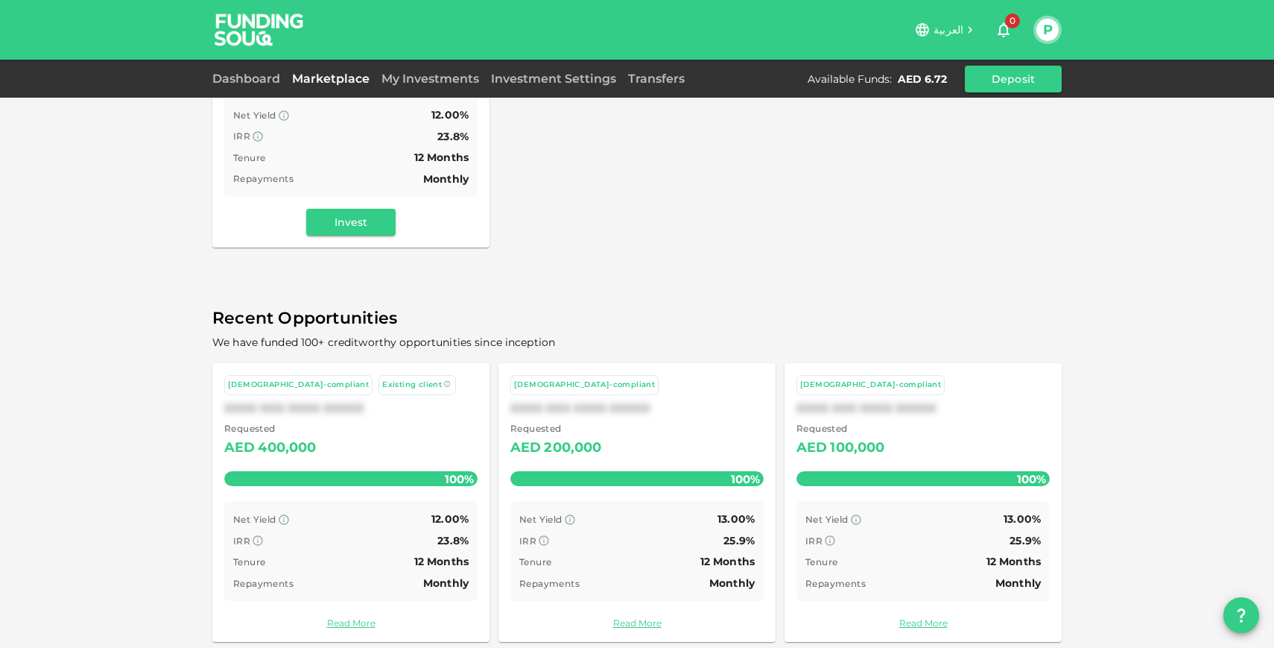
scroll to position [345, 0]
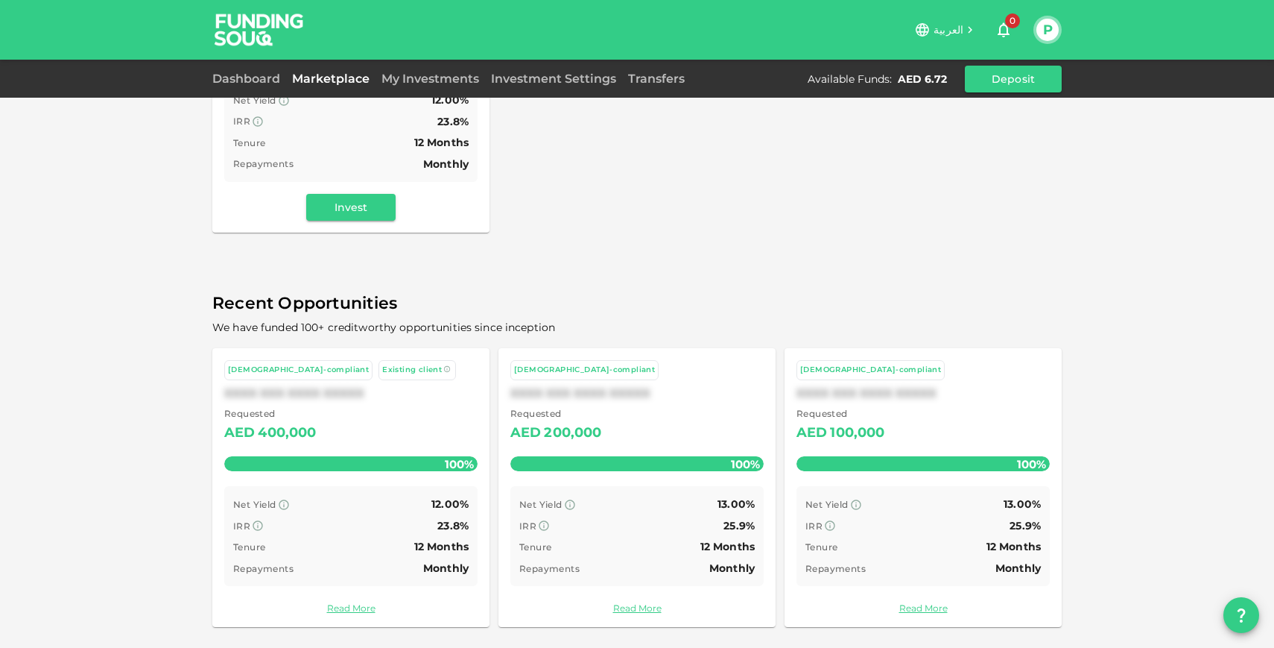
click at [248, 42] on img at bounding box center [259, 29] width 112 height 59
